Goal: Task Accomplishment & Management: Use online tool/utility

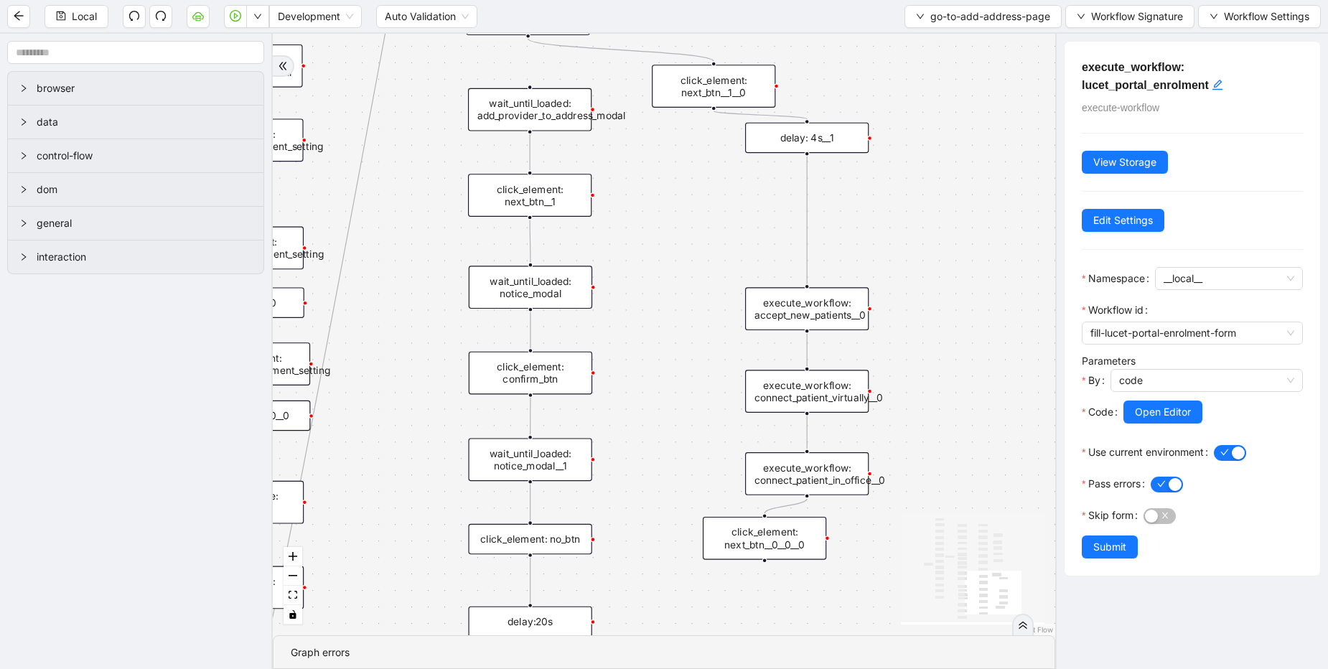
click at [807, 205] on icon "Edge from delay: 4s__1 to execute_workflow: accept_new_patients__0" at bounding box center [807, 220] width 0 height 128
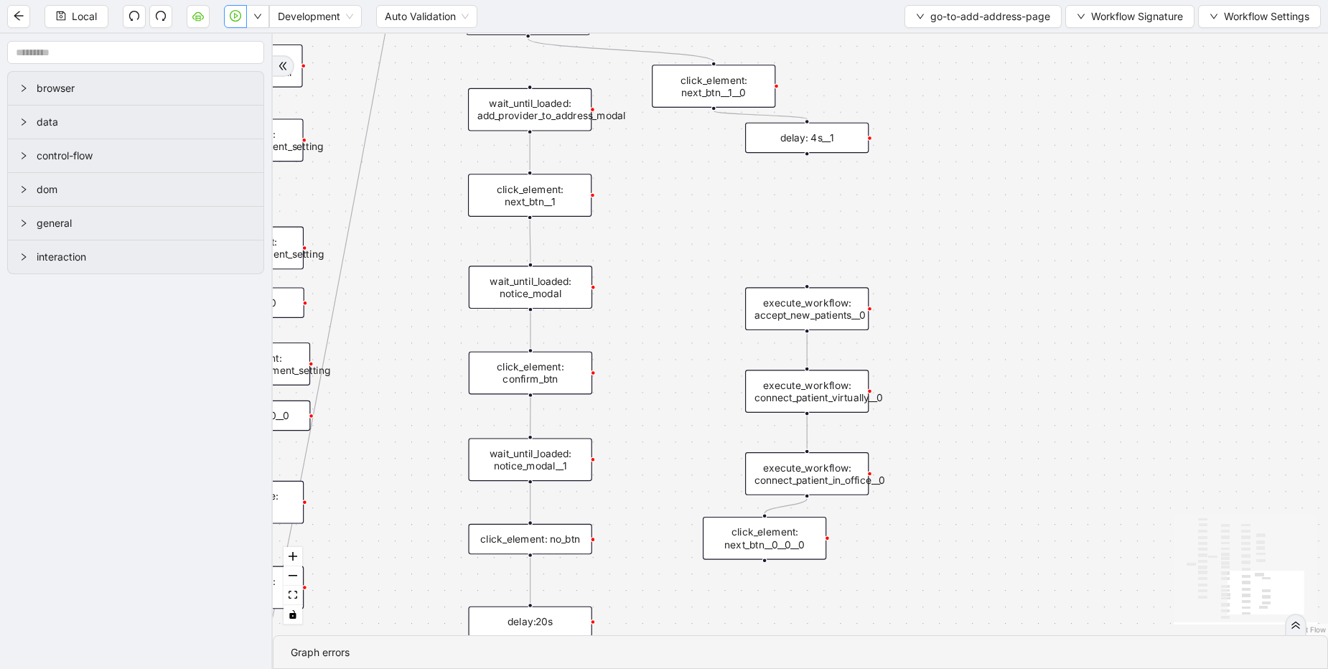
click at [241, 13] on icon "play-circle" at bounding box center [235, 15] width 11 height 11
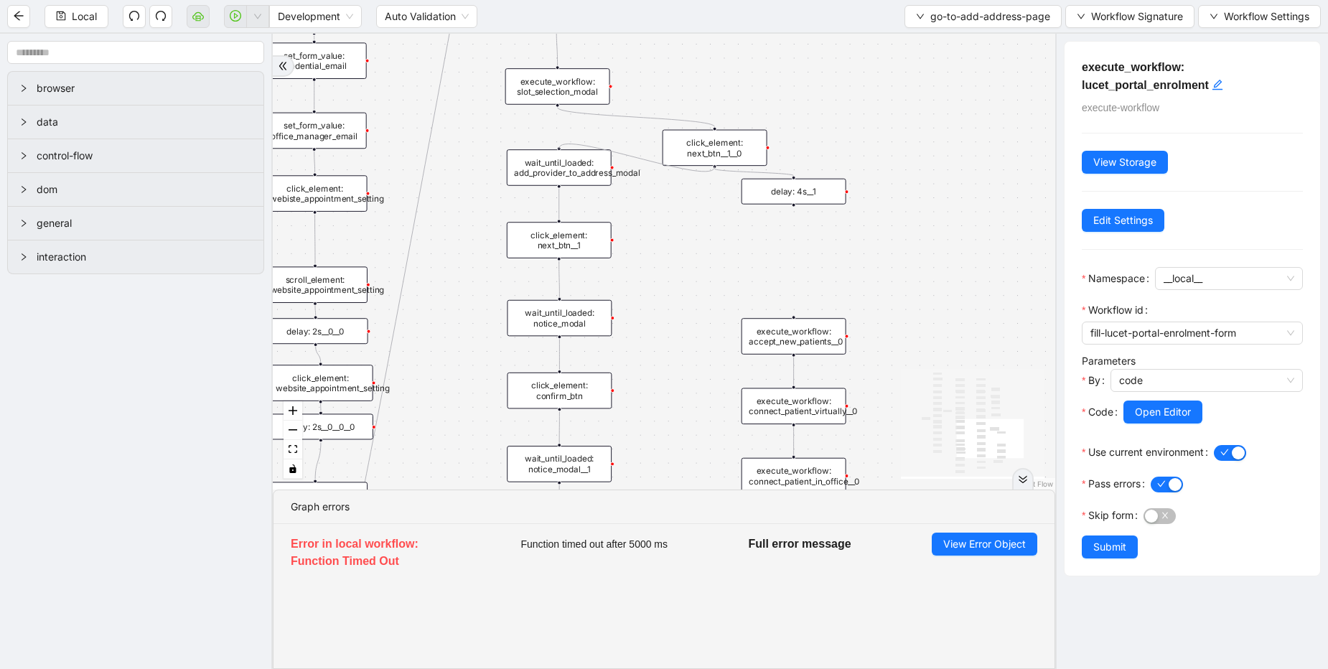
drag, startPoint x: 713, startPoint y: 167, endPoint x: 559, endPoint y: 146, distance: 155.6
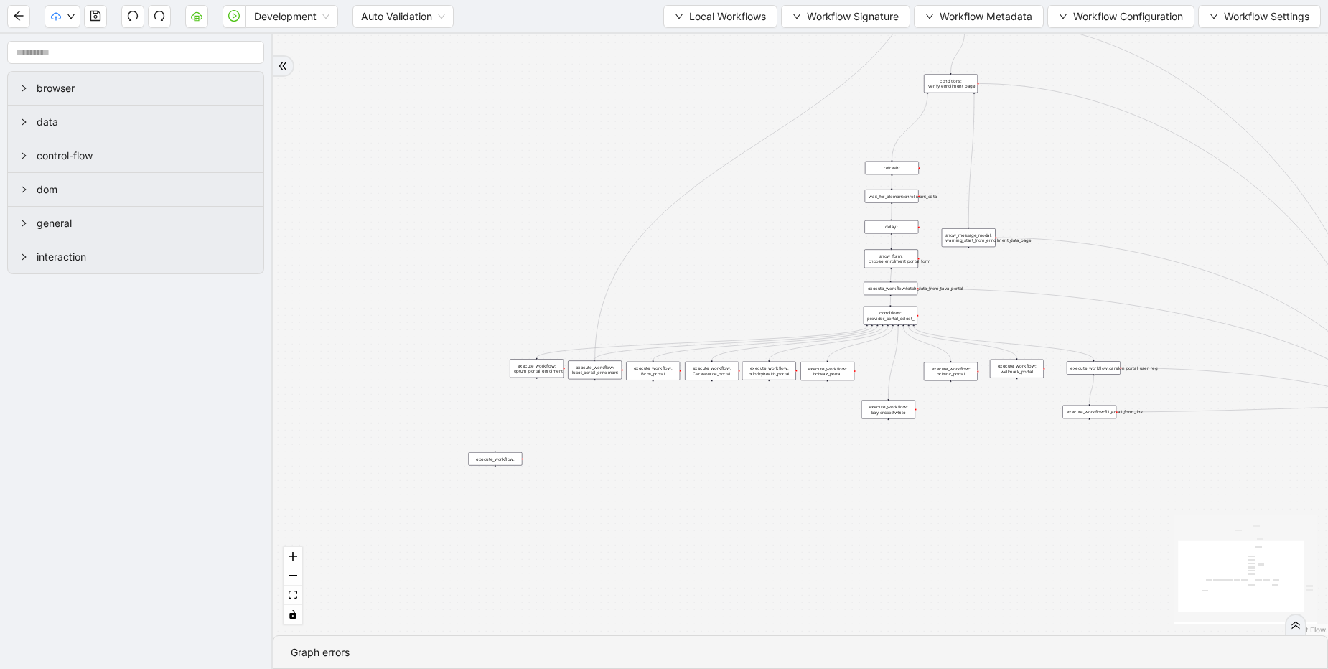
click at [98, 145] on div "control-flow" at bounding box center [136, 155] width 256 height 33
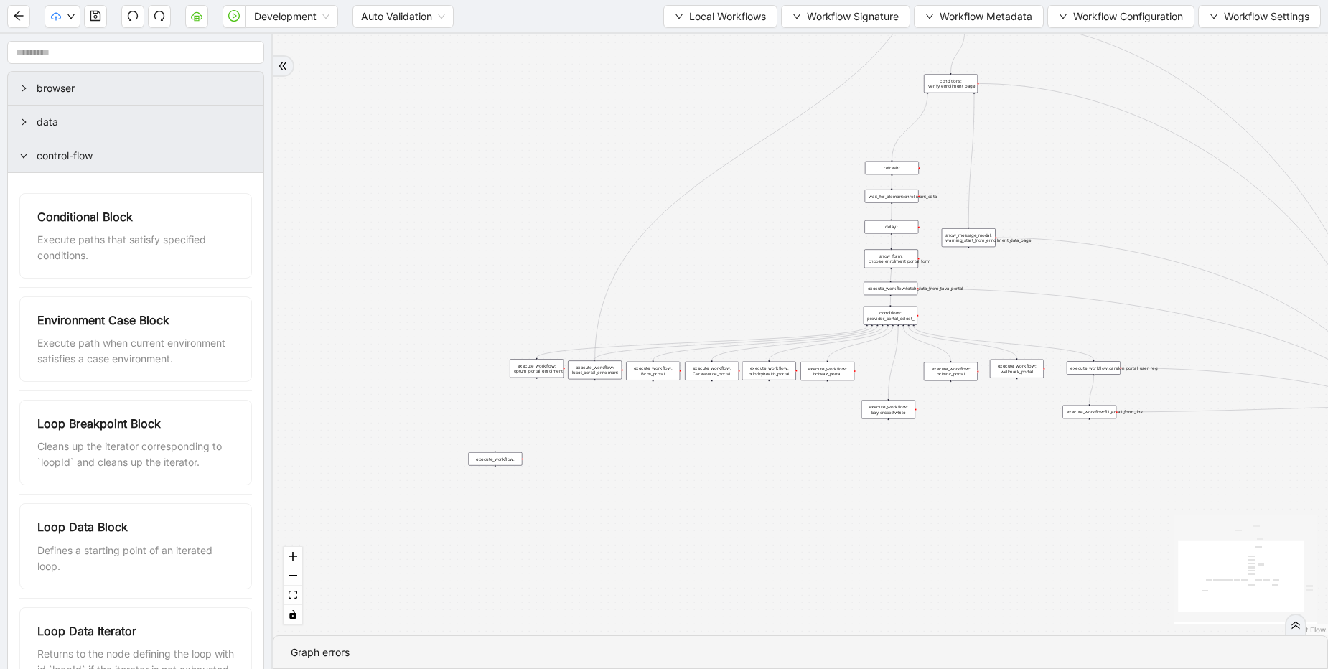
click at [593, 363] on div "execute_workflow: lucet_portal_enrolment" at bounding box center [595, 369] width 54 height 19
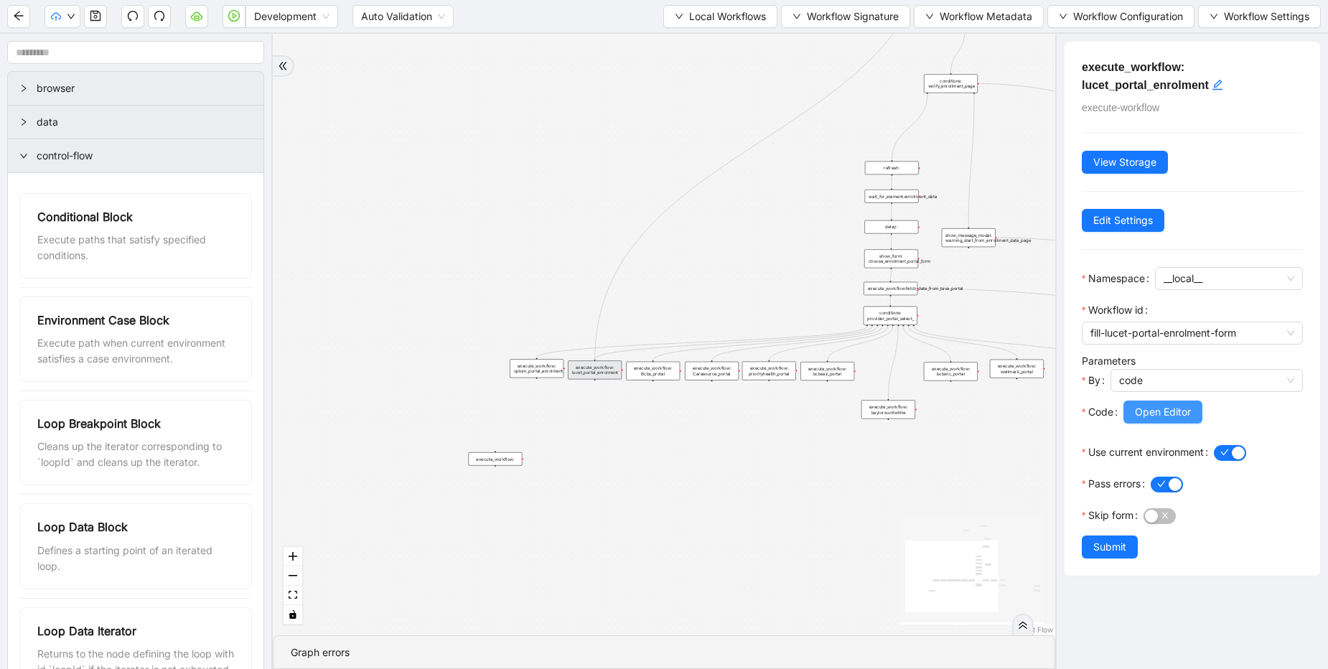
click at [1133, 406] on button "Open Editor" at bounding box center [1162, 412] width 79 height 23
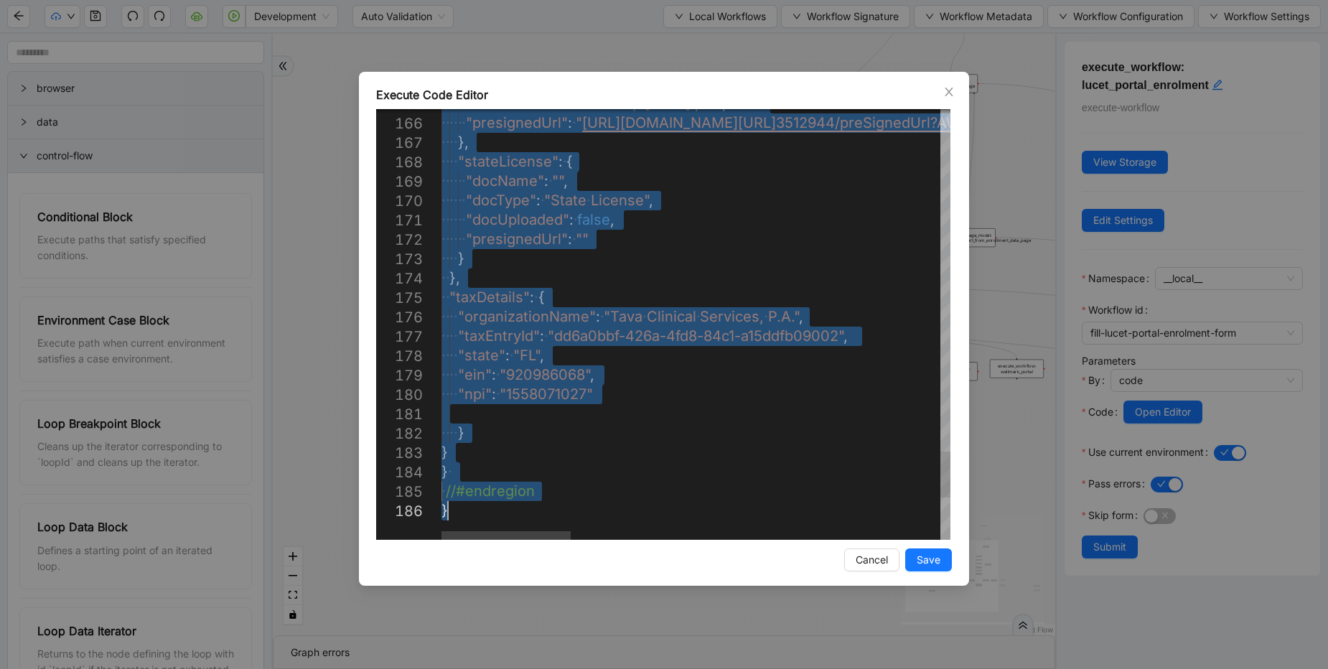
drag, startPoint x: 459, startPoint y: 251, endPoint x: 521, endPoint y: 554, distance: 309.1
type textarea "**********"
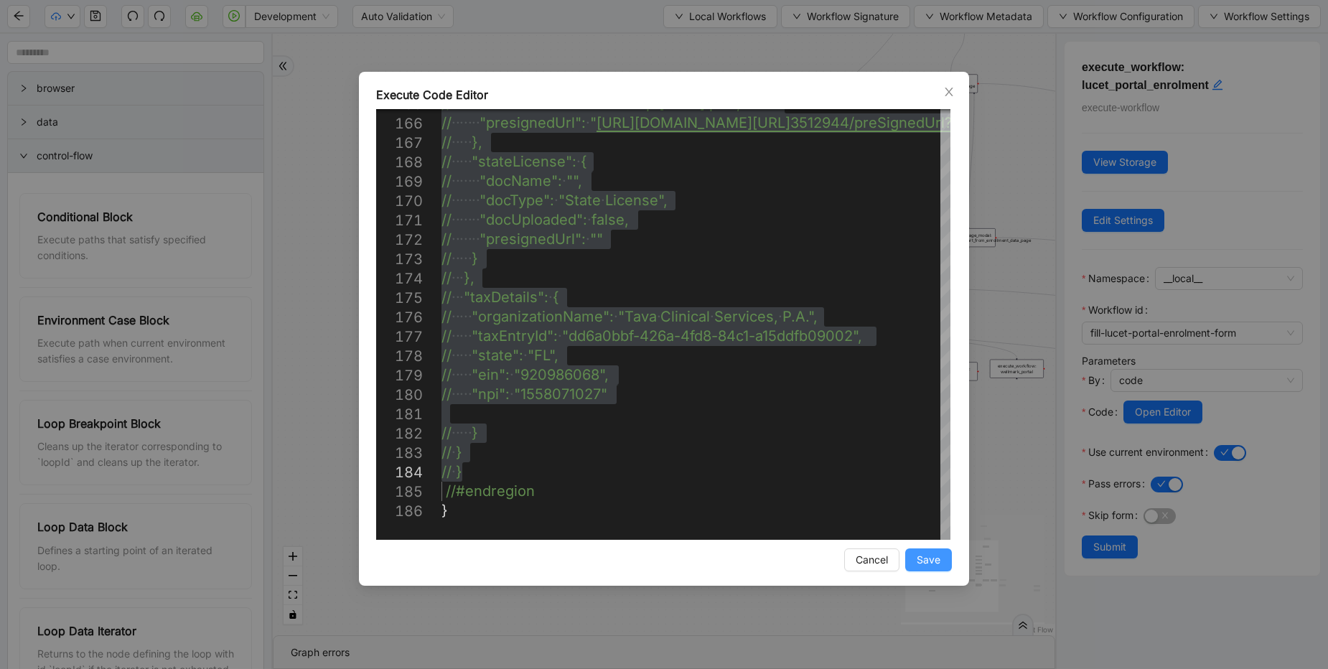
click at [929, 563] on span "Save" at bounding box center [929, 560] width 24 height 16
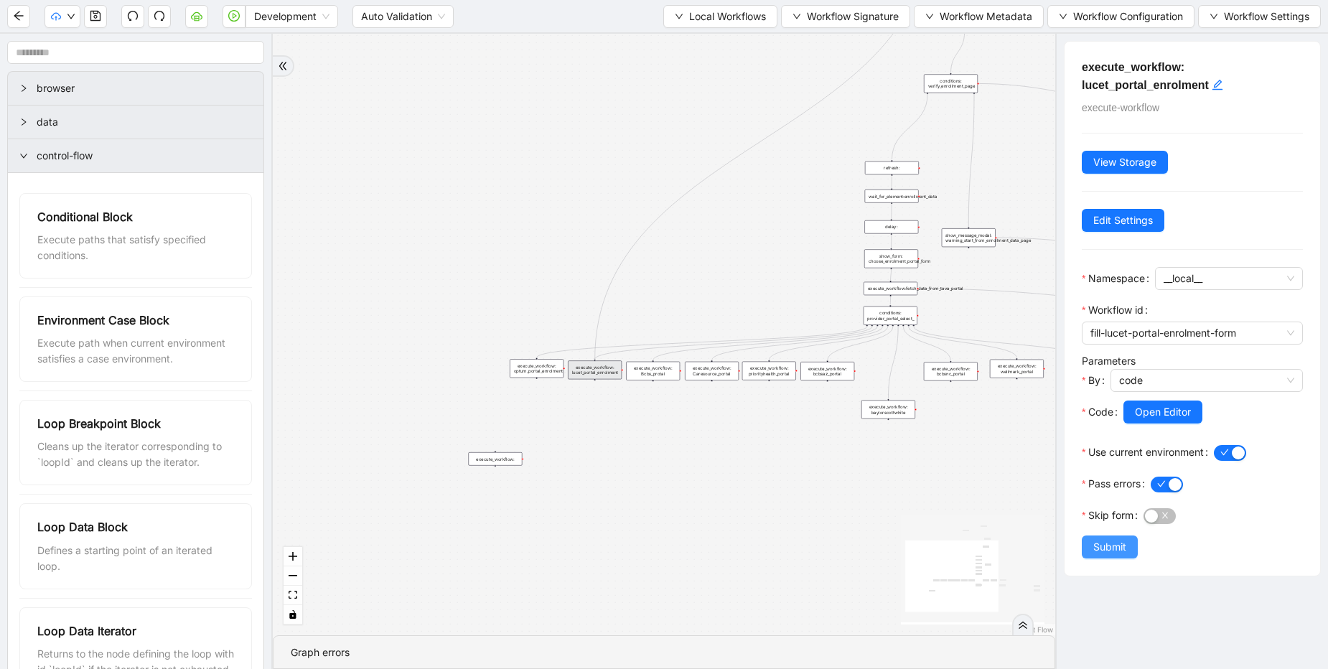
click at [1095, 544] on span "Submit" at bounding box center [1109, 547] width 33 height 16
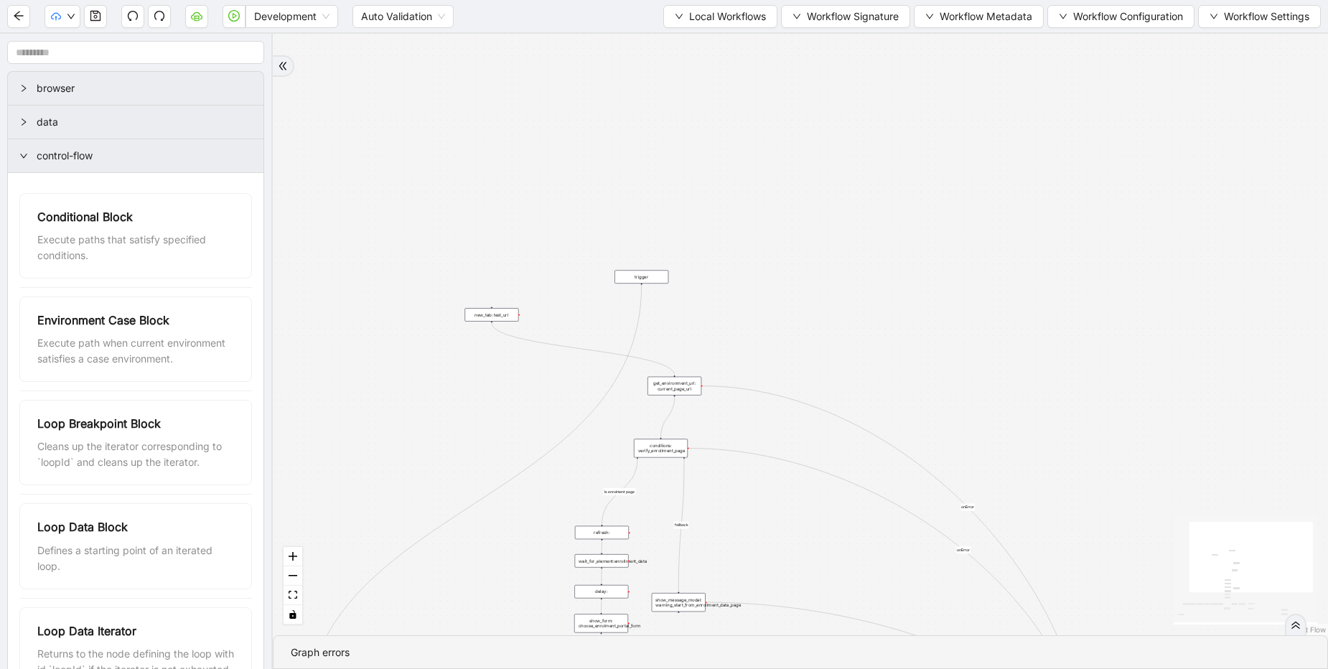
drag, startPoint x: 548, startPoint y: 134, endPoint x: 268, endPoint y: 482, distance: 446.7
click at [268, 482] on section "browser data control-flow Conditional Block Execute paths that satisfy specifie…" at bounding box center [664, 351] width 1328 height 635
drag, startPoint x: 652, startPoint y: 267, endPoint x: 683, endPoint y: 361, distance: 99.0
click at [93, 19] on icon "save" at bounding box center [95, 15] width 11 height 11
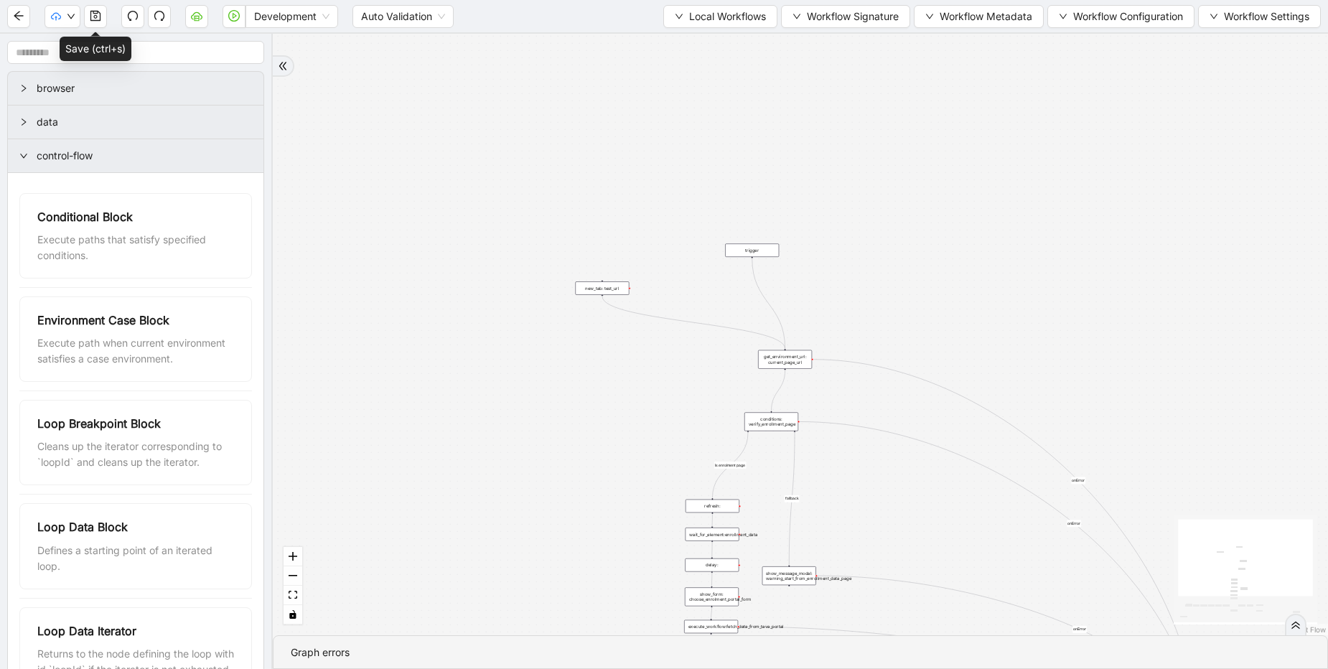
drag, startPoint x: 380, startPoint y: 139, endPoint x: 481, endPoint y: 129, distance: 101.0
click at [481, 129] on div "fallback Is enrolment page fallback Optum Lucet Bcbs caresource_enrolment Bcbsa…" at bounding box center [800, 334] width 1055 height 601
